Goal: Task Accomplishment & Management: Use online tool/utility

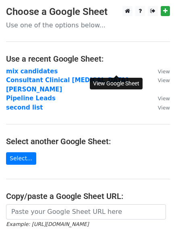
click at [158, 71] on small "View" at bounding box center [164, 72] width 12 height 6
click at [37, 95] on strong "Pipeline Leads" at bounding box center [31, 98] width 50 height 7
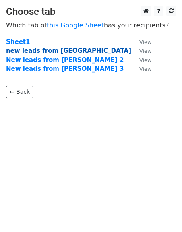
click at [27, 52] on strong "new leads from [GEOGRAPHIC_DATA]" at bounding box center [68, 50] width 125 height 7
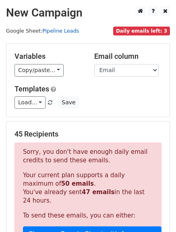
click at [53, 31] on link "Pipeline Leads" at bounding box center [60, 31] width 37 height 6
